Goal: Task Accomplishment & Management: Manage account settings

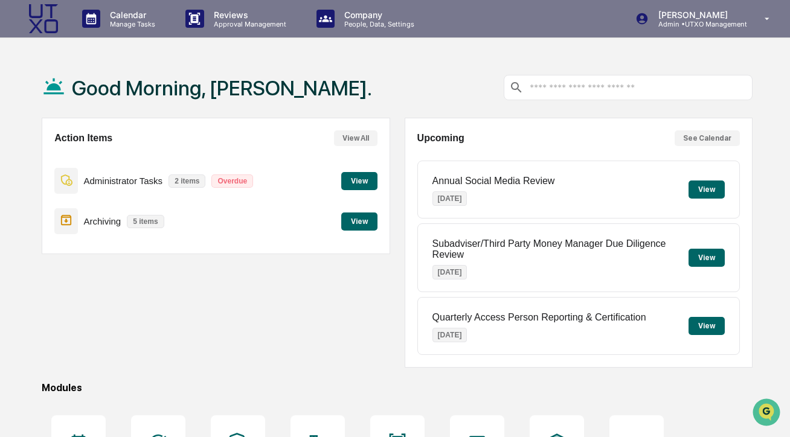
click at [357, 176] on button "View" at bounding box center [359, 181] width 36 height 18
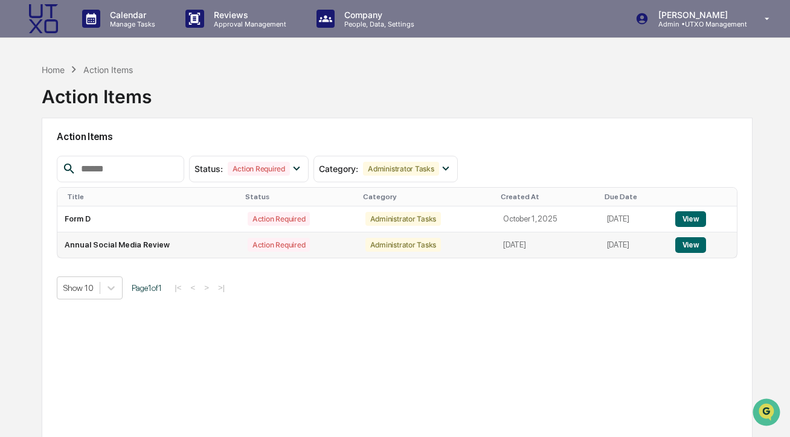
click at [194, 248] on td "Annual Social Media Review" at bounding box center [148, 244] width 183 height 25
click at [688, 242] on button "View" at bounding box center [690, 245] width 31 height 16
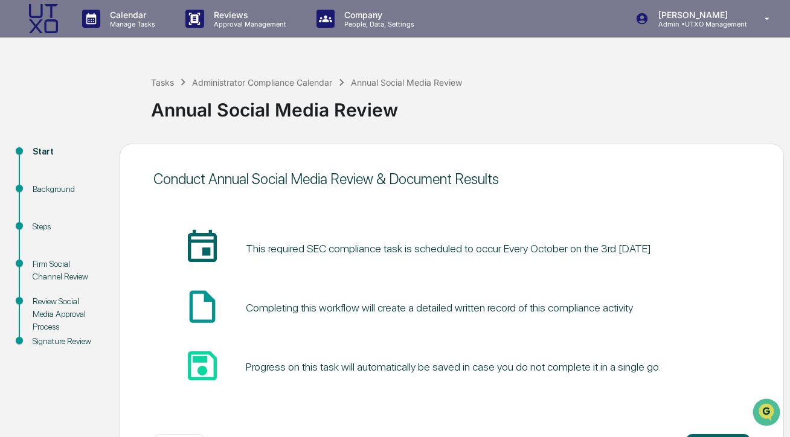
scroll to position [50, 0]
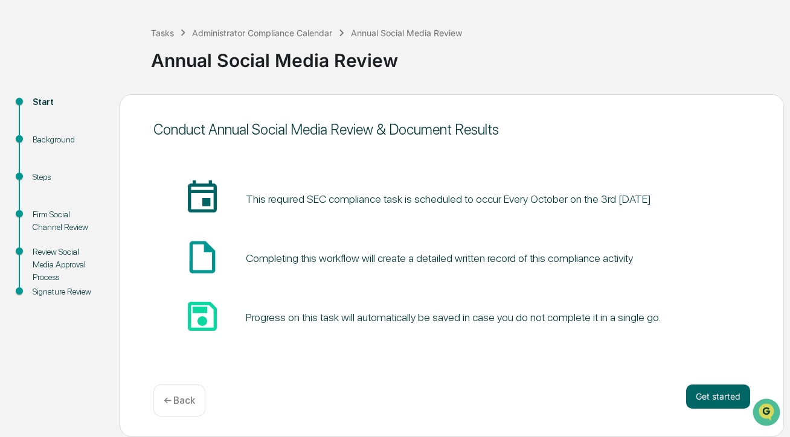
click at [167, 396] on p "← Back" at bounding box center [179, 400] width 31 height 11
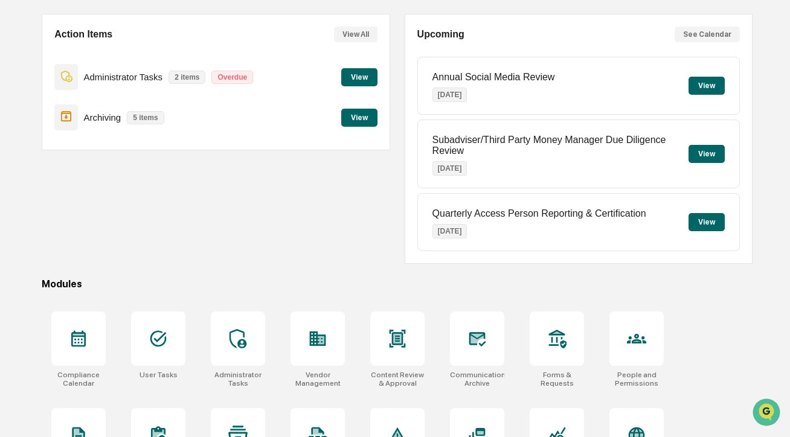
scroll to position [115, 0]
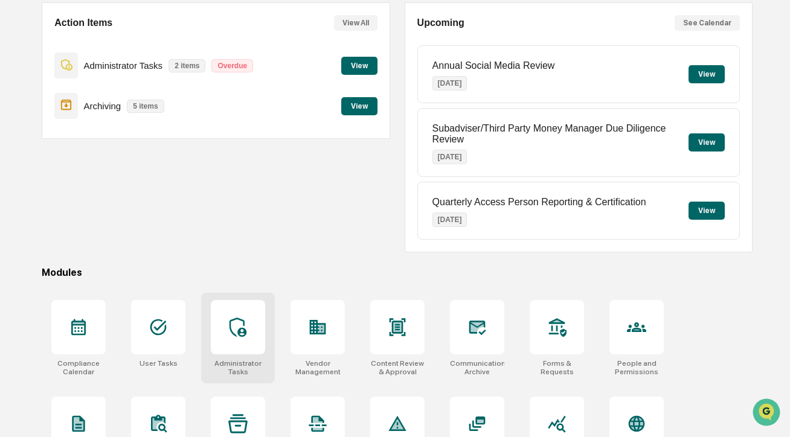
click at [264, 338] on div at bounding box center [238, 327] width 54 height 54
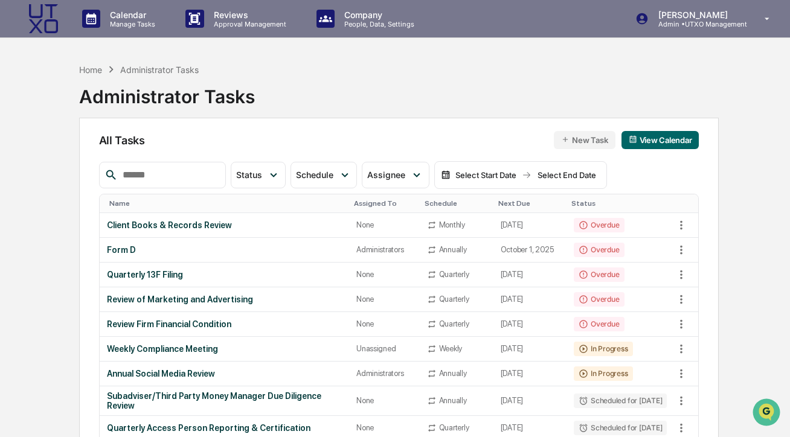
click at [510, 201] on div "Next Due" at bounding box center [530, 203] width 64 height 8
click at [514, 203] on div "Next Due ▲" at bounding box center [530, 203] width 64 height 8
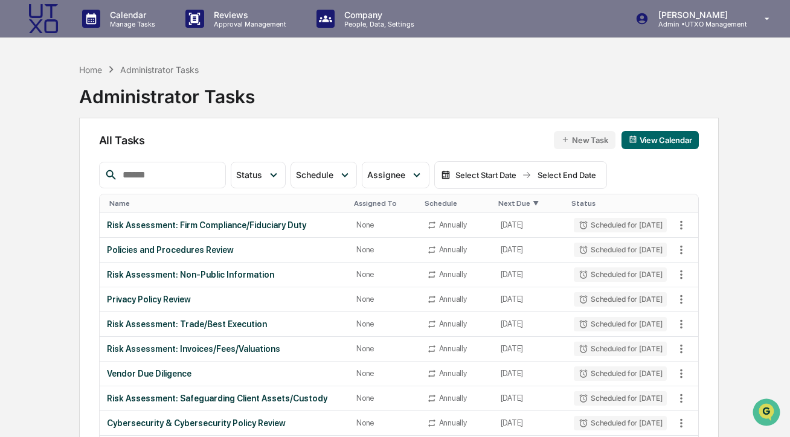
click at [502, 208] on th "Next Due ▼" at bounding box center [530, 203] width 74 height 19
click at [498, 202] on div "Next Due ▼" at bounding box center [530, 203] width 64 height 8
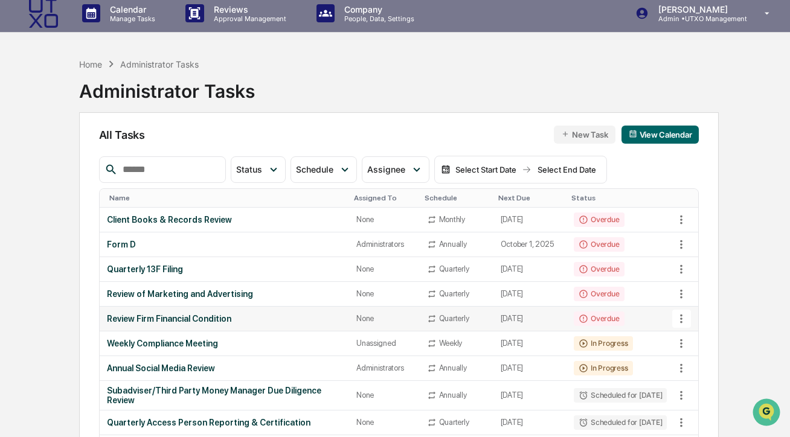
scroll to position [6, 0]
click at [685, 374] on icon at bounding box center [680, 367] width 13 height 13
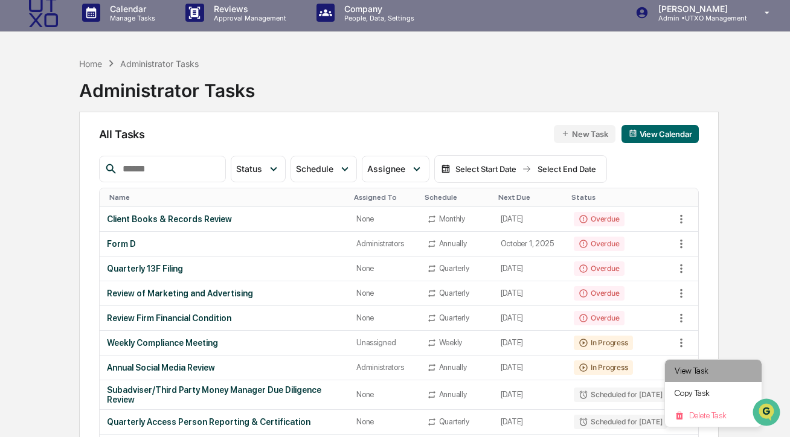
click at [677, 372] on li "View Task" at bounding box center [713, 371] width 97 height 22
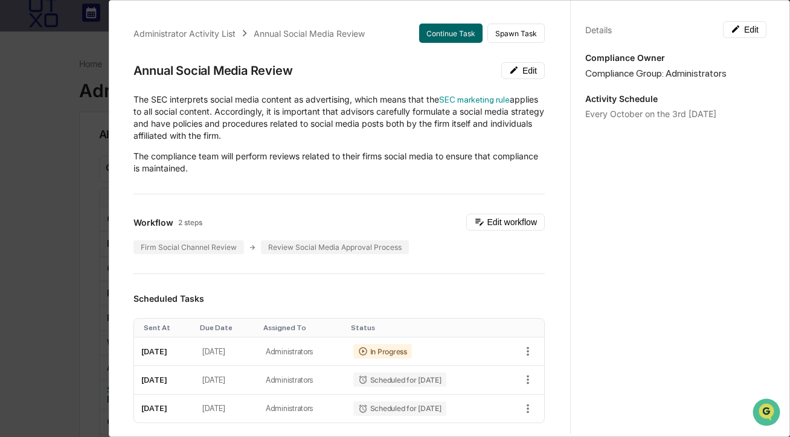
click at [729, 39] on div "Details Edit Compliance Owner Compliance Group: Administrators Activity Schedul…" at bounding box center [675, 230] width 211 height 466
click at [735, 31] on icon at bounding box center [736, 29] width 10 height 10
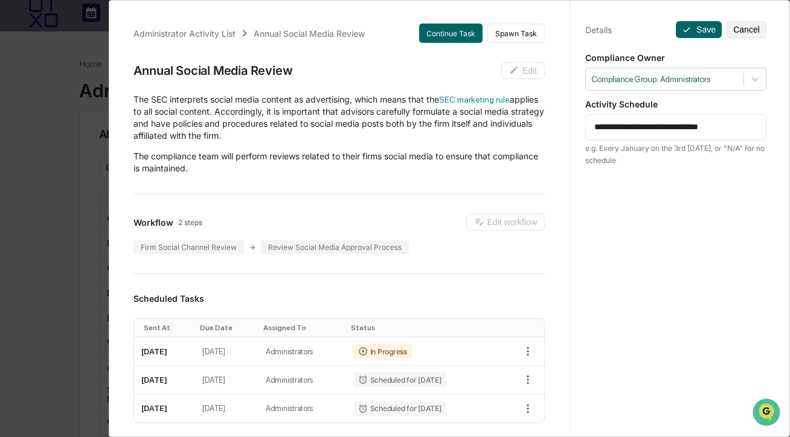
click at [630, 124] on textarea "**********" at bounding box center [675, 127] width 163 height 13
type textarea "**********"
click at [697, 30] on button "Save" at bounding box center [699, 29] width 46 height 17
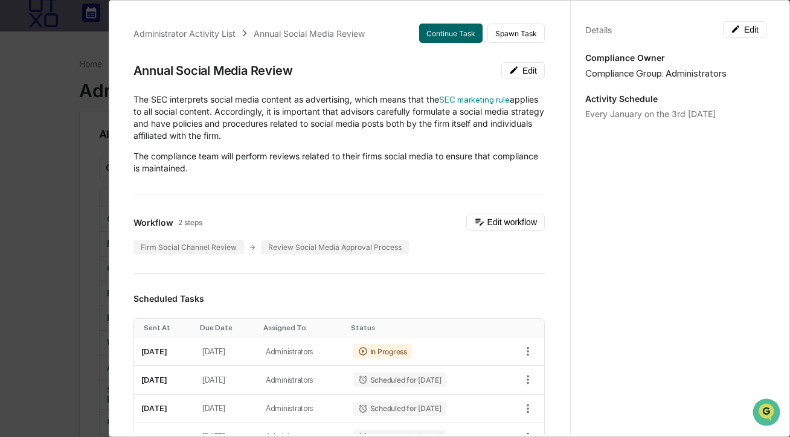
click at [106, 128] on div "Administrator Activity List Annual Social Media Review Continue Task Spawn Task…" at bounding box center [395, 218] width 790 height 437
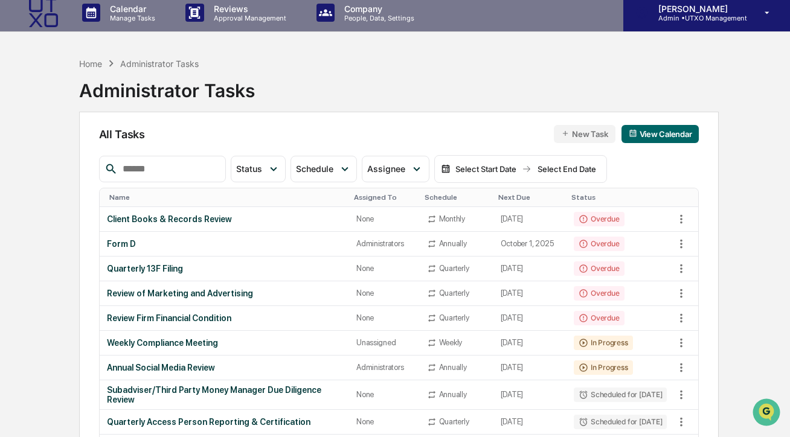
click at [661, 13] on p "[PERSON_NAME]" at bounding box center [697, 9] width 98 height 10
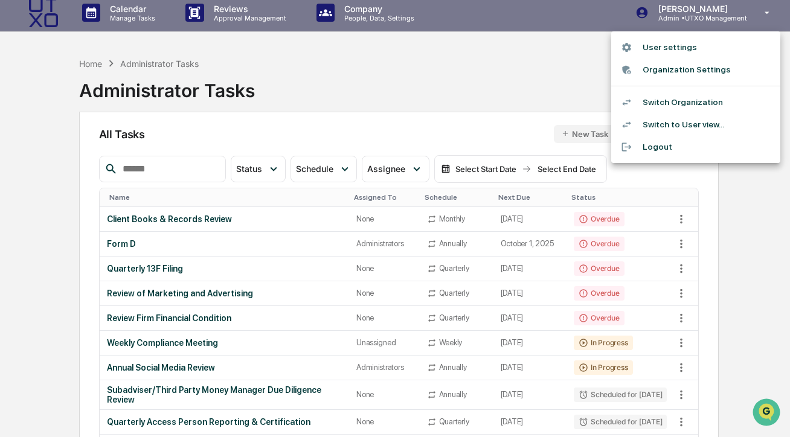
click at [671, 106] on li "Switch Organization" at bounding box center [695, 102] width 169 height 22
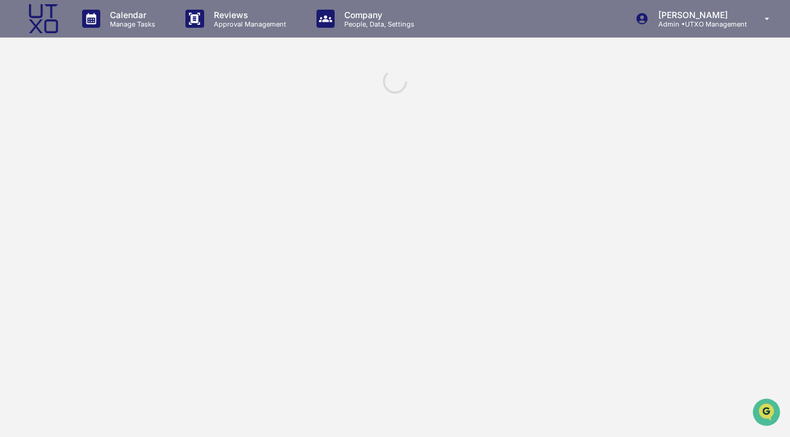
scroll to position [0, 0]
